Goal: Task Accomplishment & Management: Complete application form

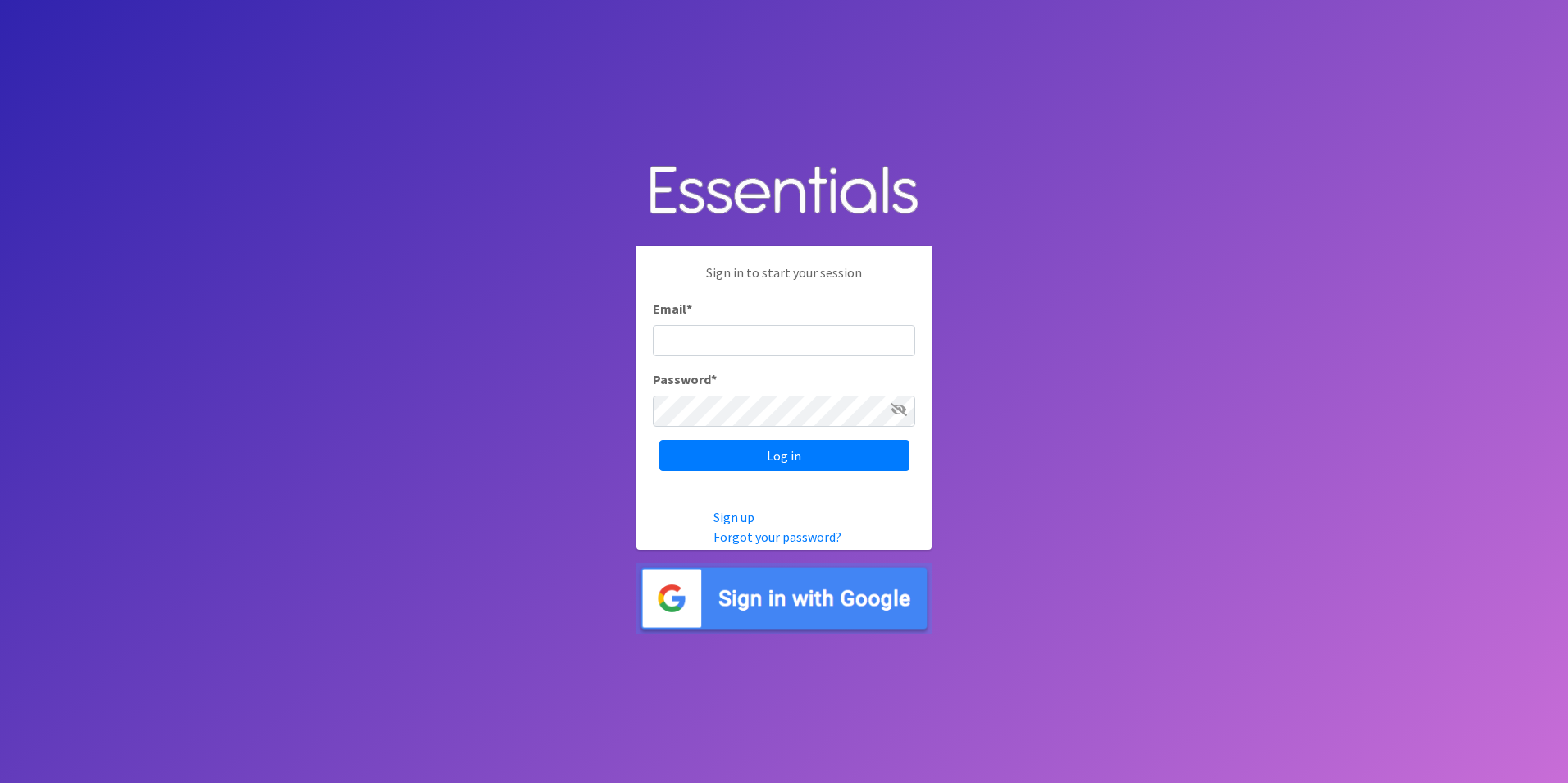
click at [777, 351] on input "Email *" at bounding box center [784, 340] width 263 height 31
type input "[PERSON_NAME][EMAIL_ADDRESS][PERSON_NAME][DOMAIN_NAME]"
click at [757, 455] on input "Log in" at bounding box center [785, 455] width 250 height 31
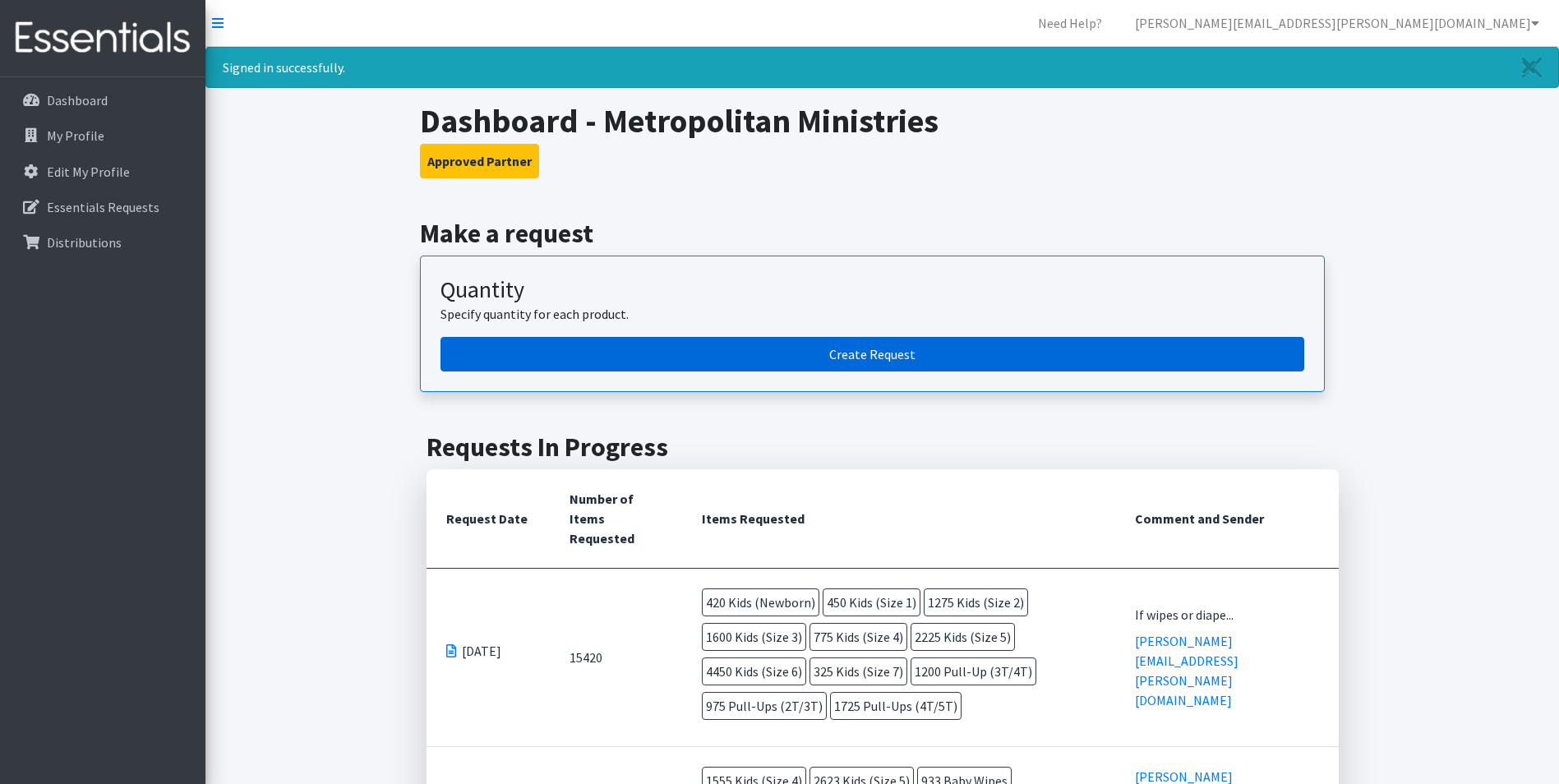
click at [986, 361] on link "Create Request" at bounding box center [873, 354] width 864 height 35
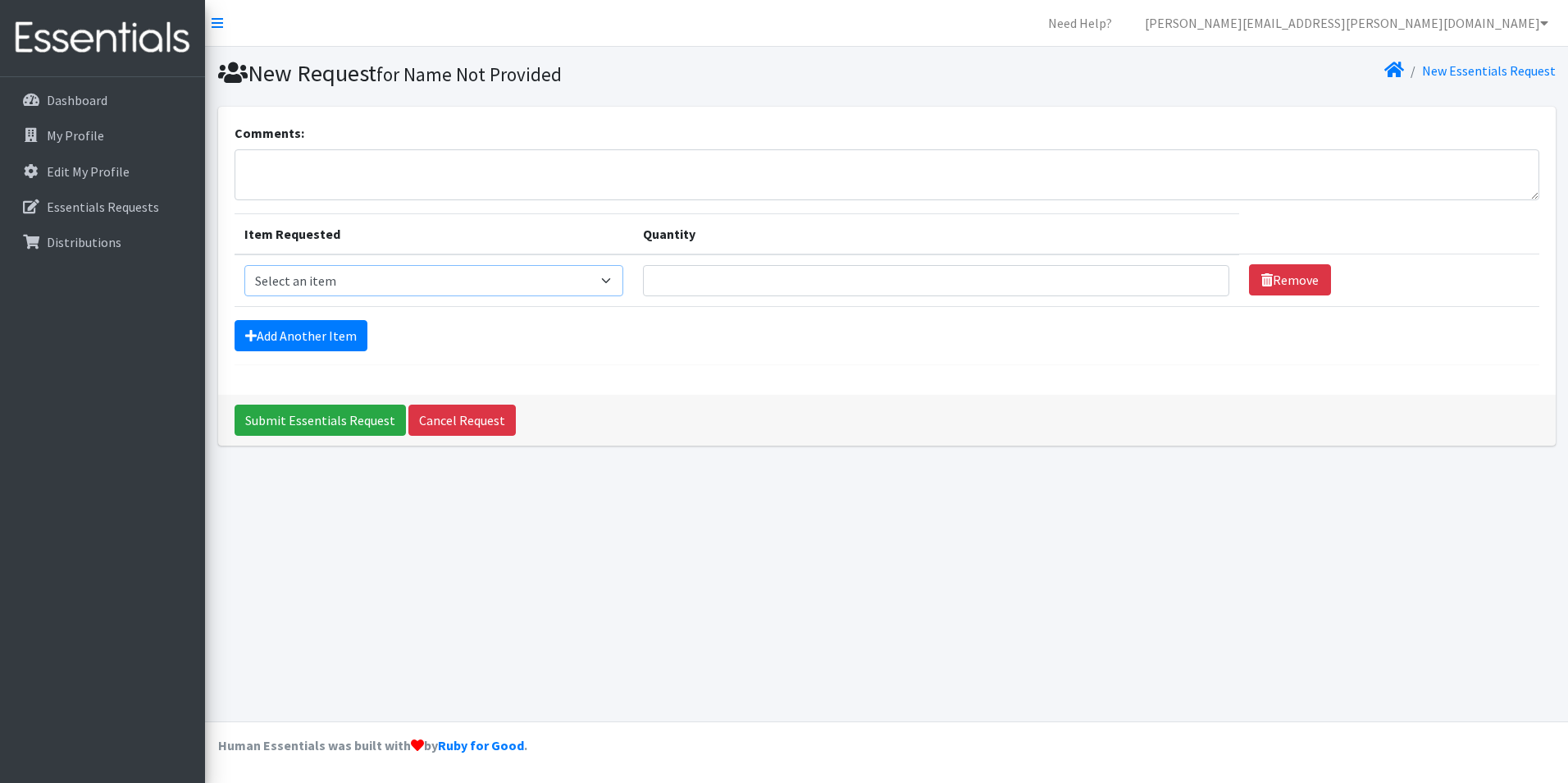
click at [553, 276] on select "Select an item Kids (Newborn) Kids (Preemie) Kids (Size 1) Kids (Size 2) Kids (…" at bounding box center [433, 280] width 379 height 31
select select "739"
click at [244, 265] on select "Select an item Kids (Newborn) Kids (Preemie) Kids (Size 1) Kids (Size 2) Kids (…" at bounding box center [433, 280] width 379 height 31
click at [669, 279] on input "Quantity" at bounding box center [937, 280] width 587 height 31
type input "2500"
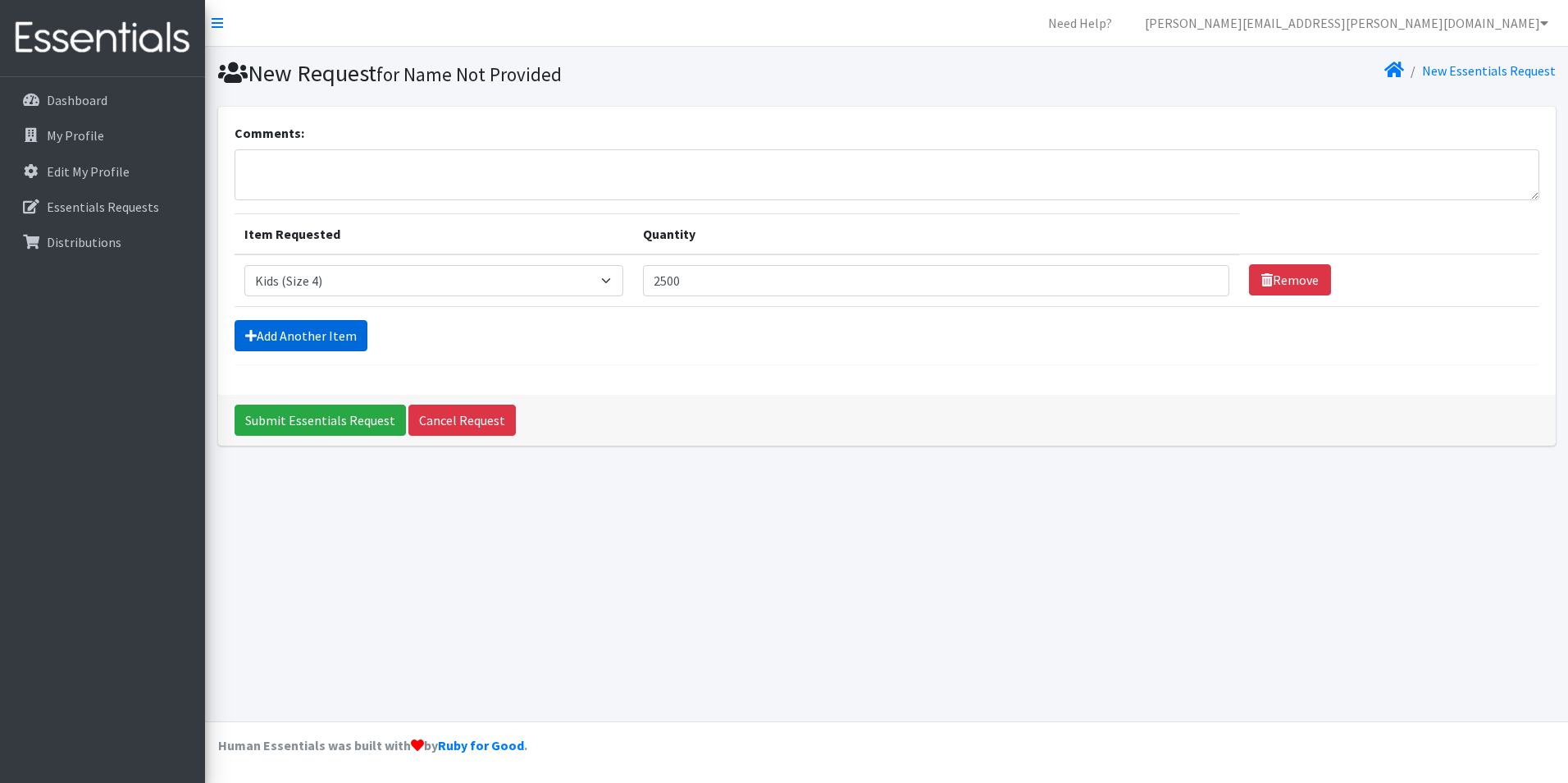
click at [353, 334] on link "Add Another Item" at bounding box center [300, 335] width 133 height 31
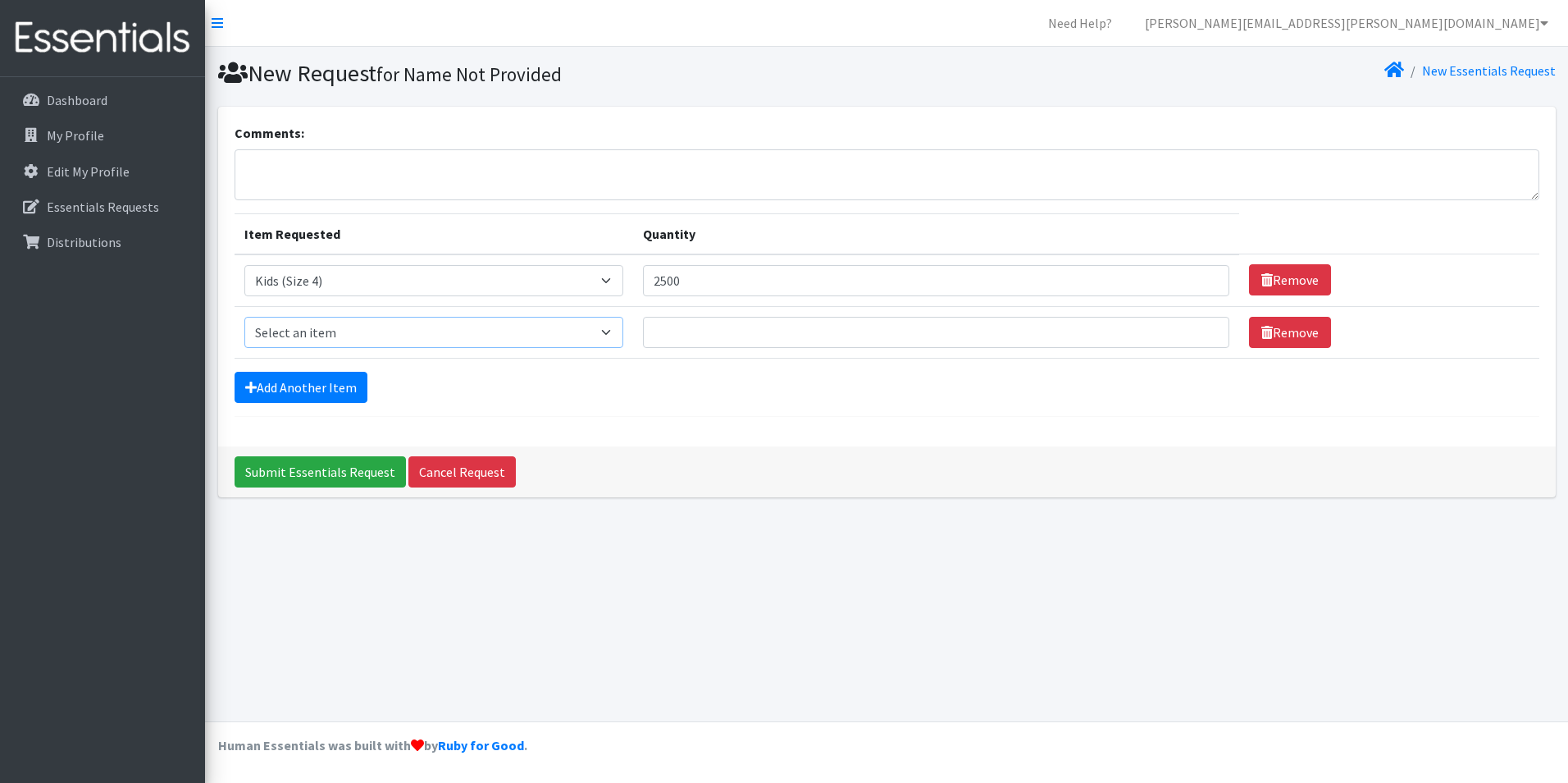
click at [358, 334] on select "Select an item Kids (Newborn) Kids (Preemie) Kids (Size 1) Kids (Size 2) Kids (…" at bounding box center [433, 332] width 379 height 31
select select "740"
click at [244, 317] on select "Select an item Kids (Newborn) Kids (Preemie) Kids (Size 1) Kids (Size 2) Kids (…" at bounding box center [433, 332] width 379 height 31
click at [674, 333] on input "Quantity" at bounding box center [937, 332] width 587 height 31
type input "2500"
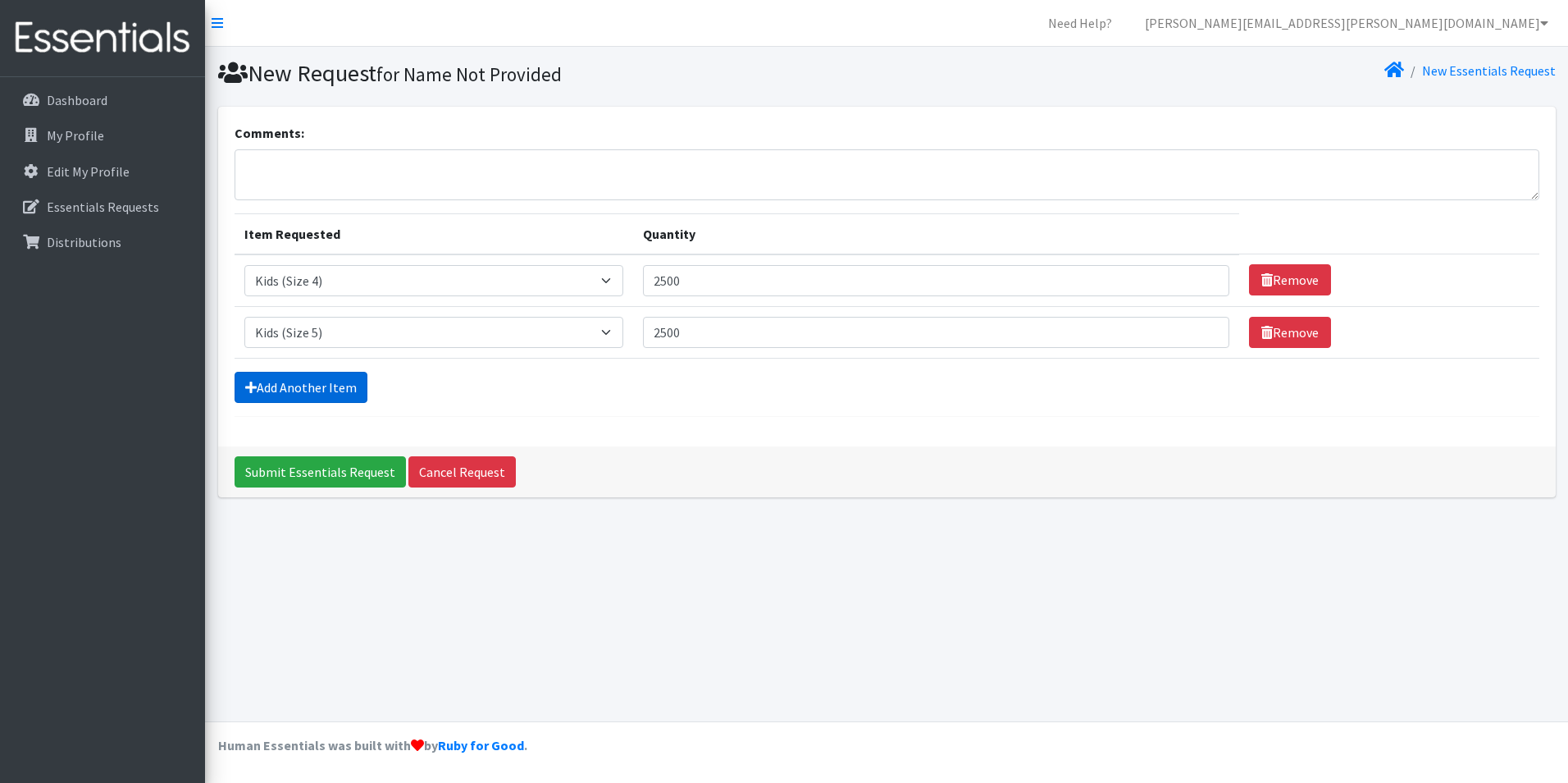
click at [350, 392] on link "Add Another Item" at bounding box center [300, 387] width 133 height 31
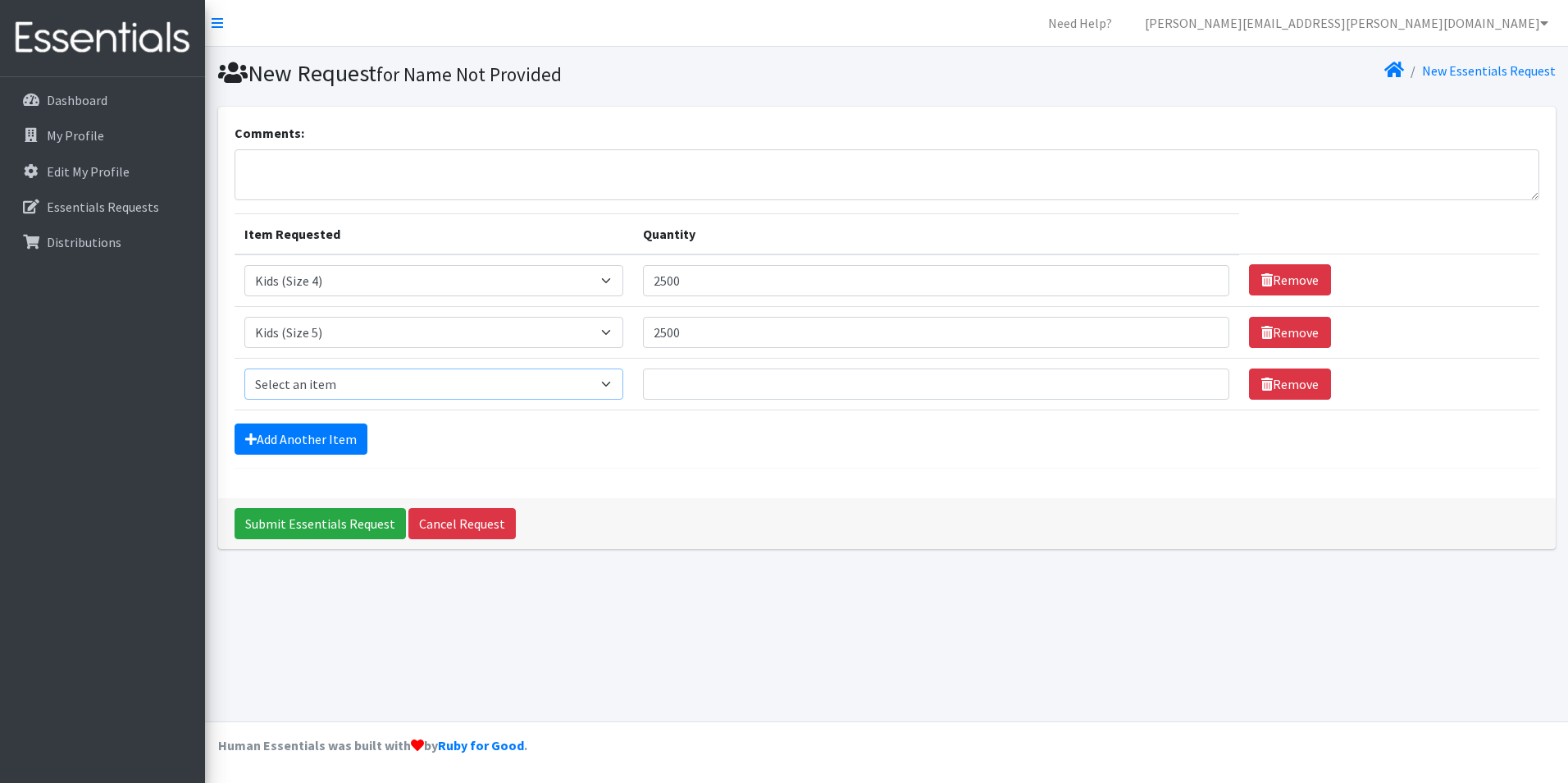
click at [363, 380] on select "Select an item Kids (Newborn) Kids (Preemie) Kids (Size 1) Kids (Size 2) Kids (…" at bounding box center [433, 384] width 379 height 31
select select "731"
click at [244, 368] on select "Select an item Kids (Newborn) Kids (Preemie) Kids (Size 1) Kids (Size 2) Kids (…" at bounding box center [433, 384] width 379 height 31
click at [785, 392] on input "Quantity" at bounding box center [937, 384] width 587 height 31
click at [773, 444] on div "Add Another Item" at bounding box center [887, 439] width 1305 height 31
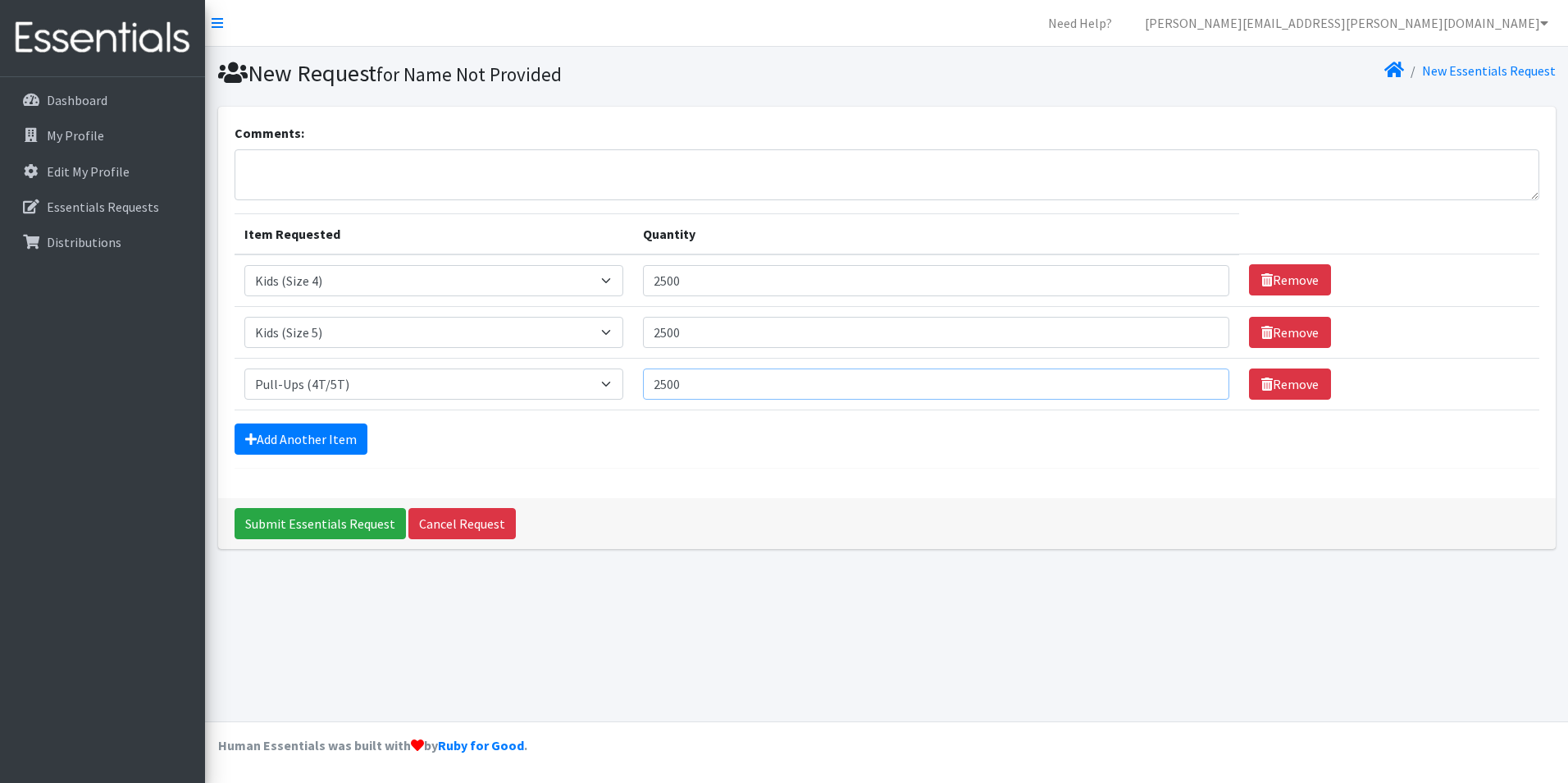
drag, startPoint x: 670, startPoint y: 389, endPoint x: 631, endPoint y: 390, distance: 39.0
click at [631, 390] on tr "Item Requested Select an item Kids (Newborn) Kids (Preemie) Kids (Size 1) Kids …" at bounding box center [887, 383] width 1305 height 51
type input "3000"
drag, startPoint x: 687, startPoint y: 330, endPoint x: 647, endPoint y: 330, distance: 40.0
click at [647, 330] on input "2500" at bounding box center [937, 332] width 587 height 31
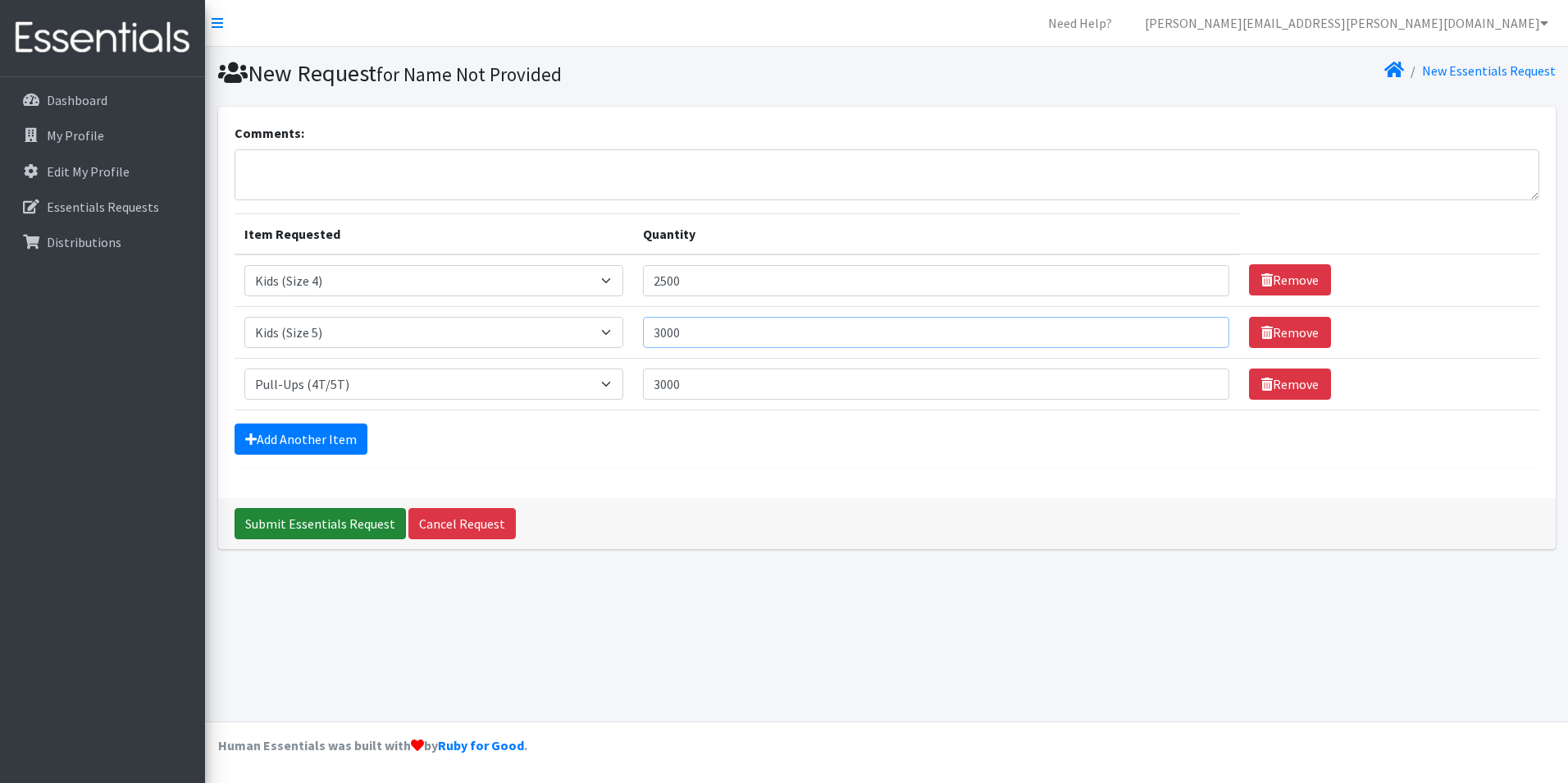
type input "3000"
click at [349, 520] on input "Submit Essentials Request" at bounding box center [320, 523] width 172 height 31
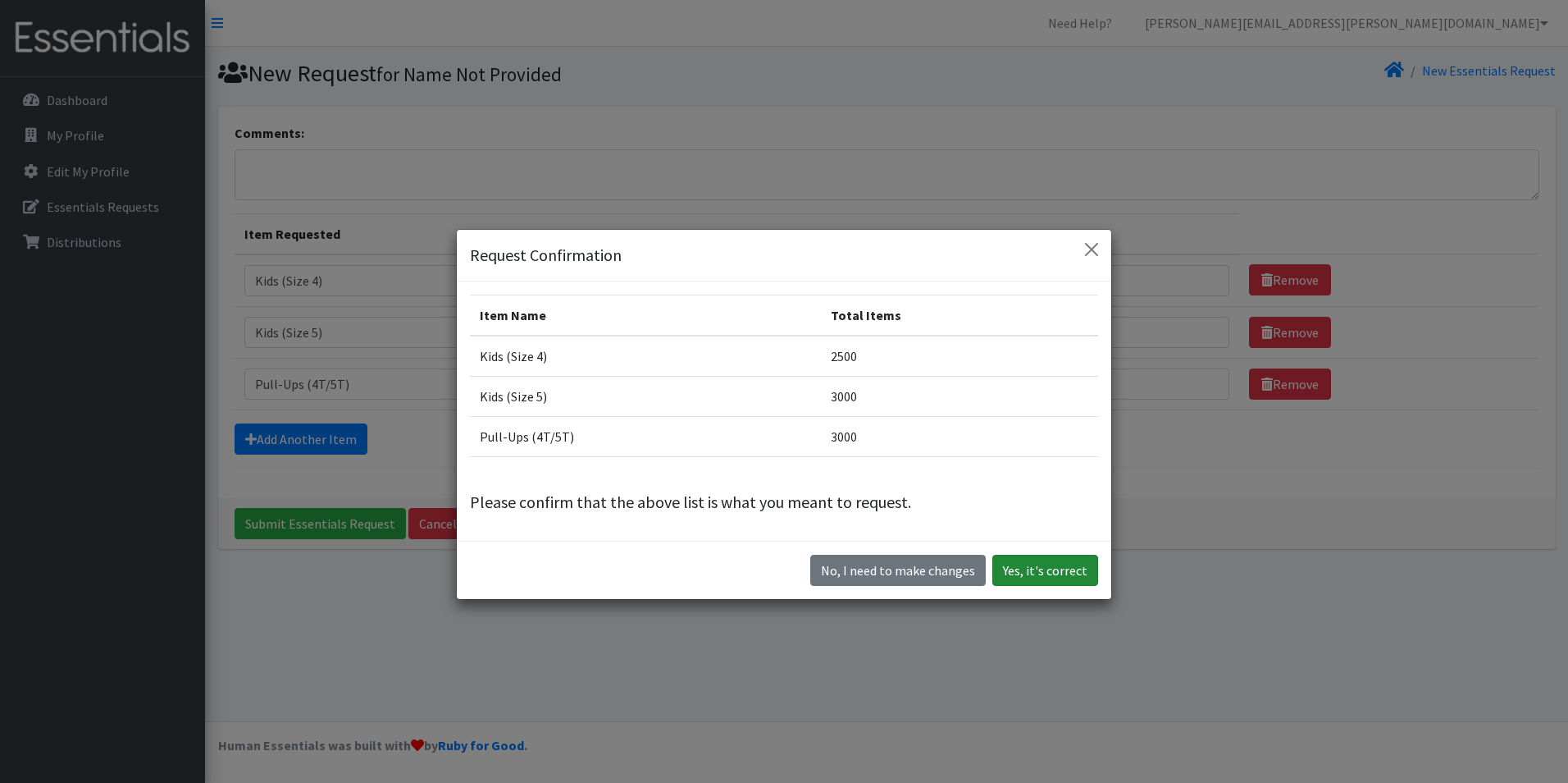
click at [1039, 579] on button "Yes, it's correct" at bounding box center [1045, 570] width 106 height 31
